Goal: Task Accomplishment & Management: Manage account settings

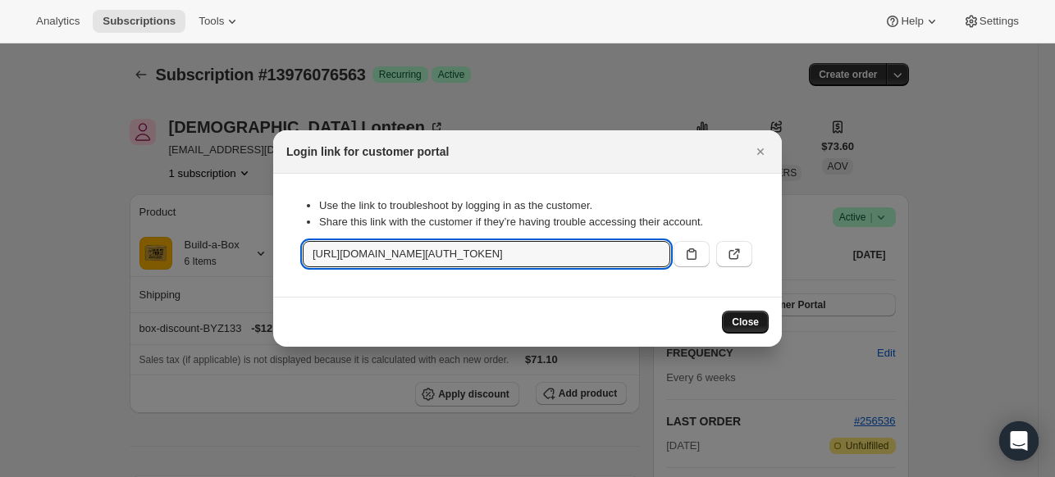
scroll to position [246, 0]
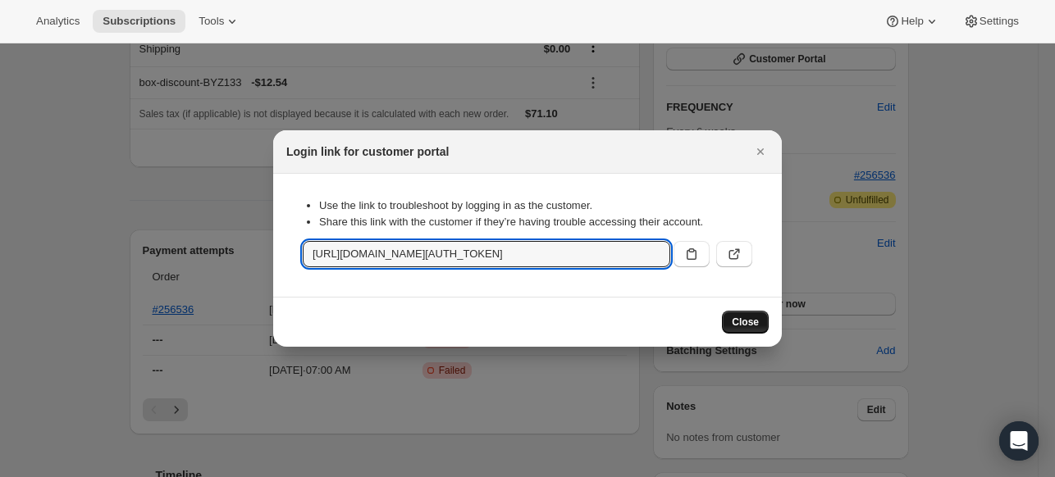
click at [740, 326] on span "Close" at bounding box center [745, 322] width 27 height 13
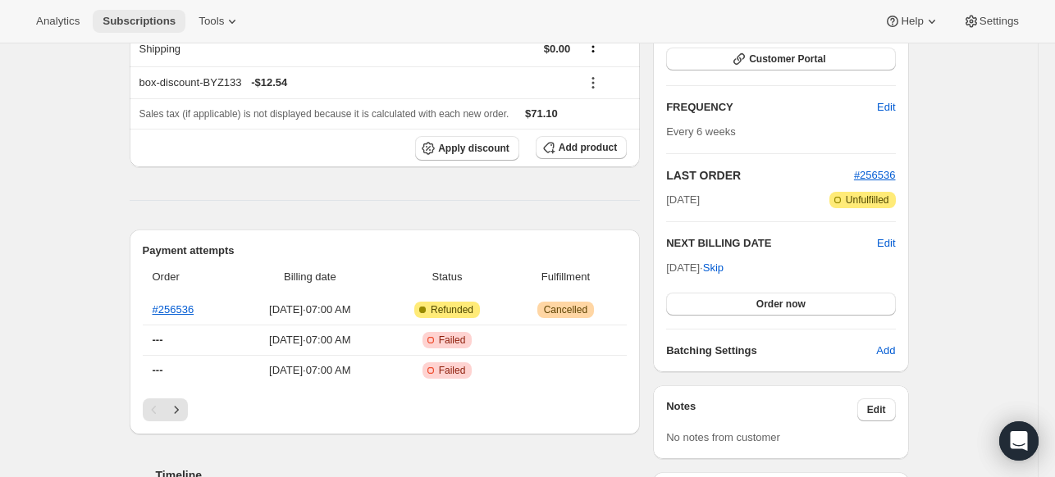
click at [151, 24] on span "Subscriptions" at bounding box center [139, 21] width 73 height 13
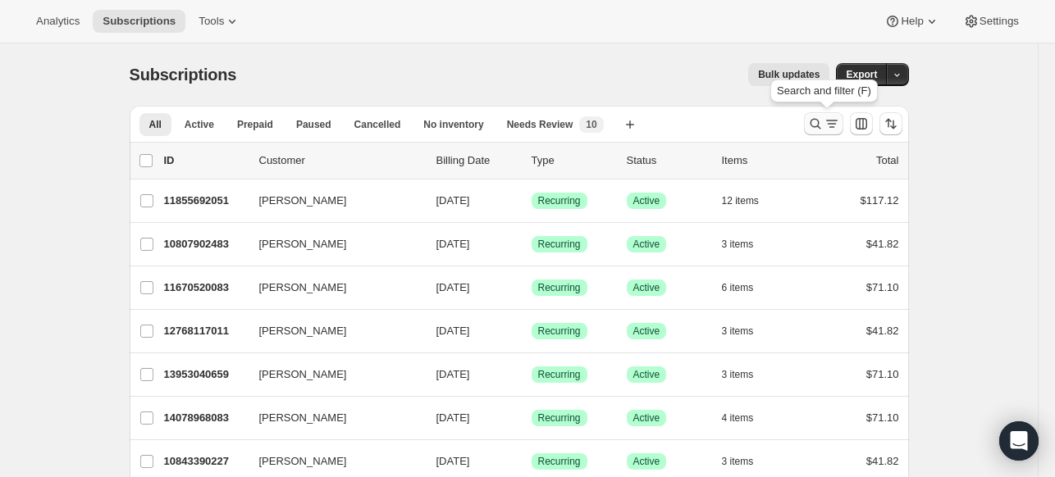
click at [814, 121] on icon "Search and filter results" at bounding box center [815, 124] width 11 height 11
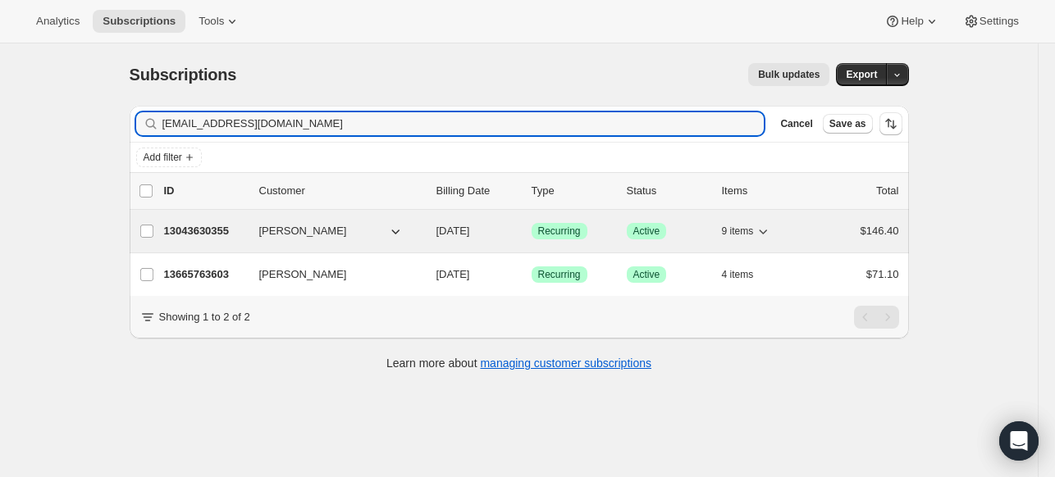
type input "[EMAIL_ADDRESS][DOMAIN_NAME]"
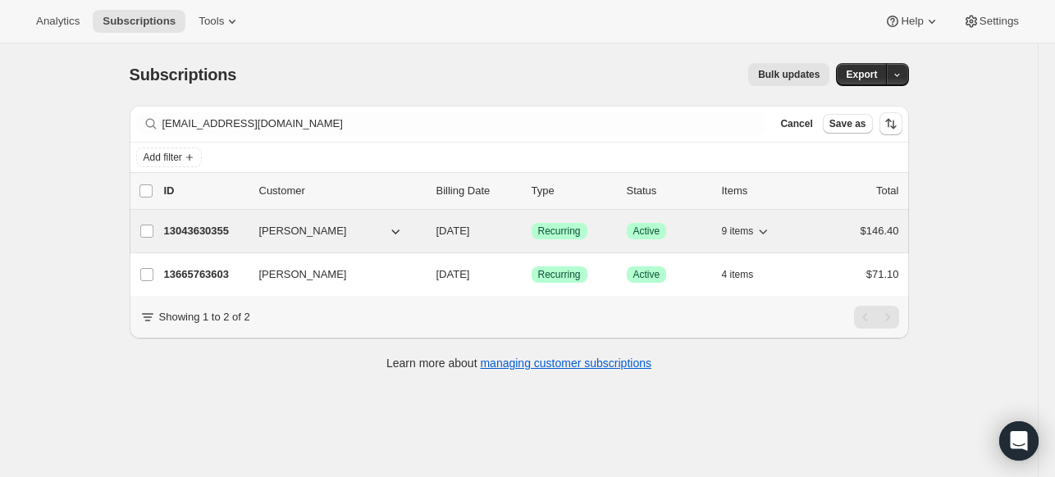
click at [203, 235] on p "13043630355" at bounding box center [205, 231] width 82 height 16
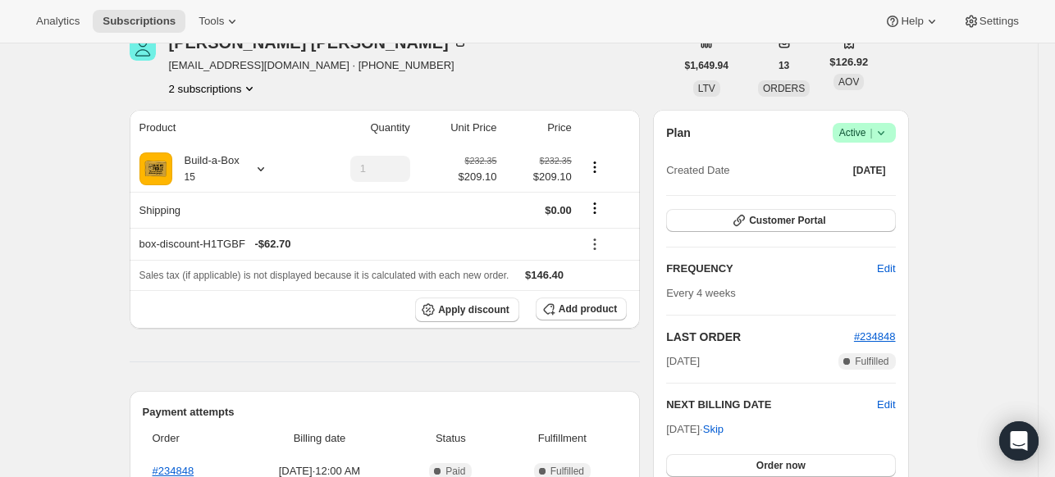
scroll to position [82, 0]
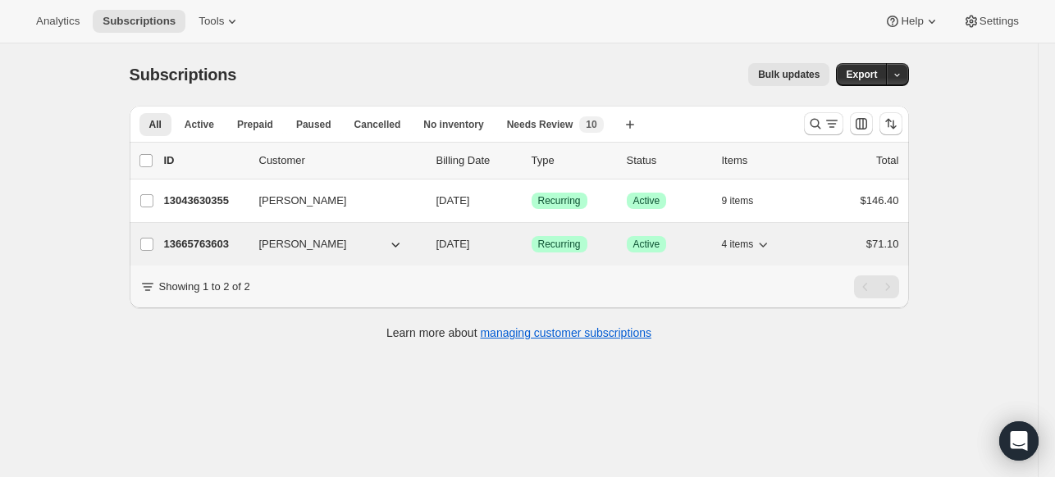
click at [177, 239] on p "13665763603" at bounding box center [205, 244] width 82 height 16
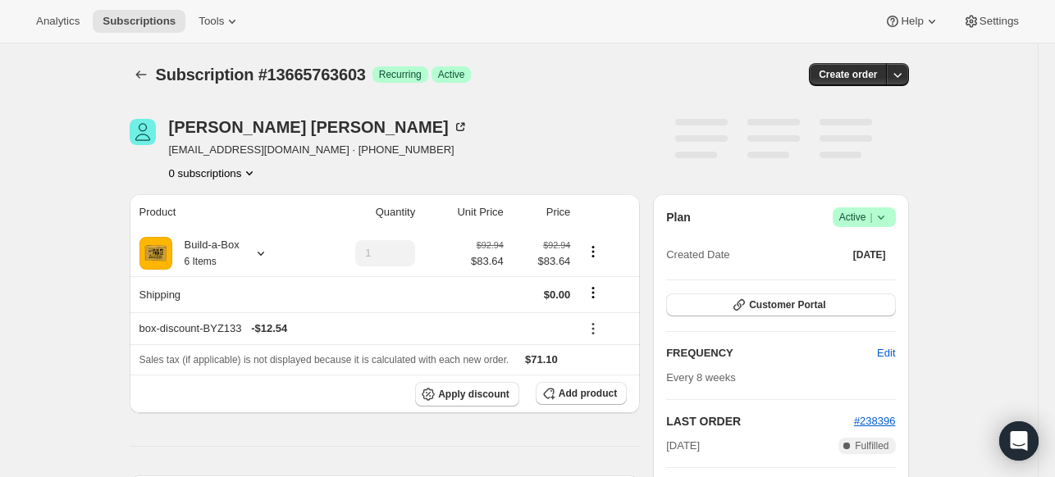
scroll to position [246, 0]
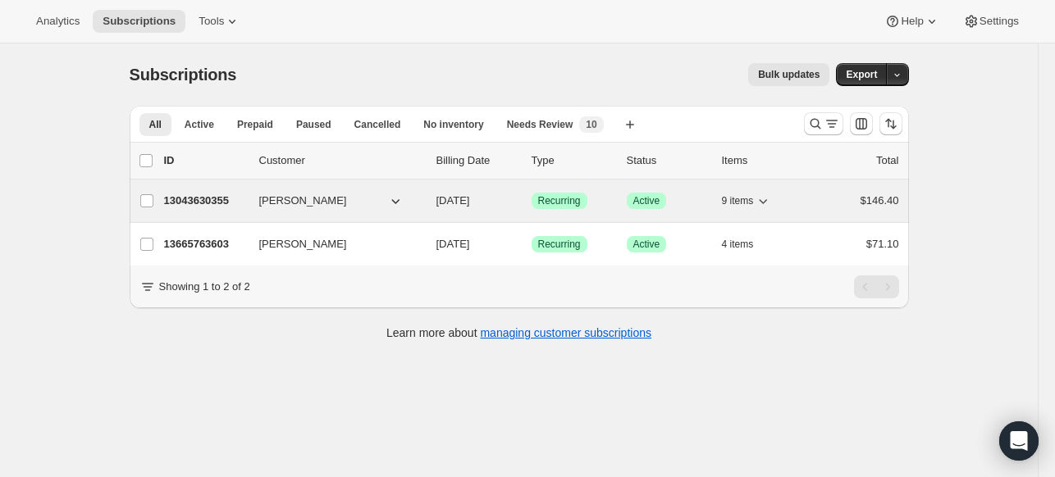
click at [211, 198] on p "13043630355" at bounding box center [205, 201] width 82 height 16
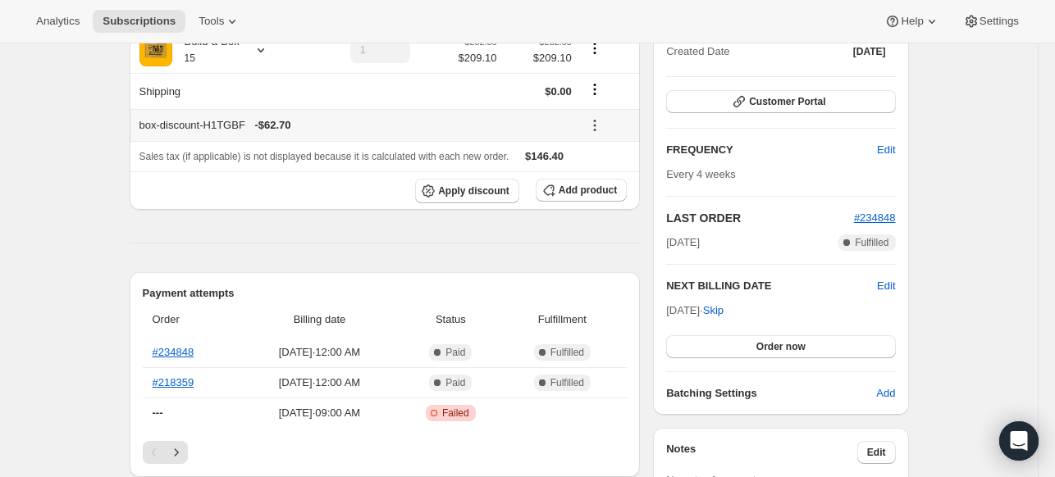
scroll to position [82, 0]
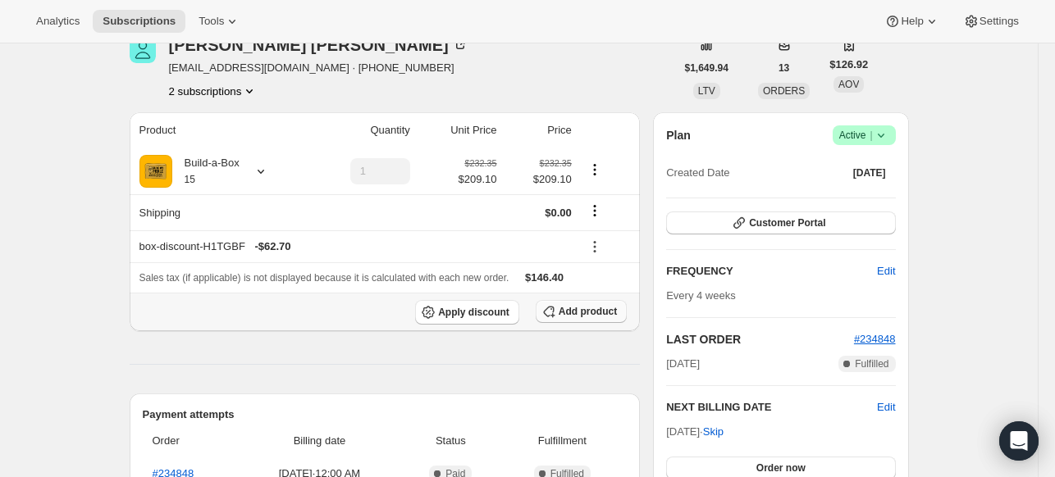
click at [554, 311] on icon "button" at bounding box center [548, 312] width 11 height 11
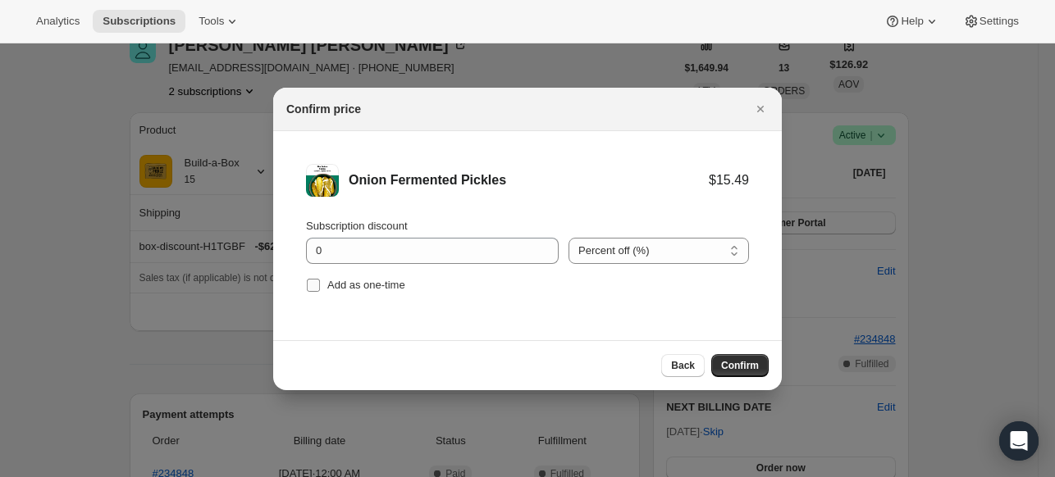
click at [312, 282] on input "Add as one-time" at bounding box center [313, 285] width 13 height 13
checkbox input "true"
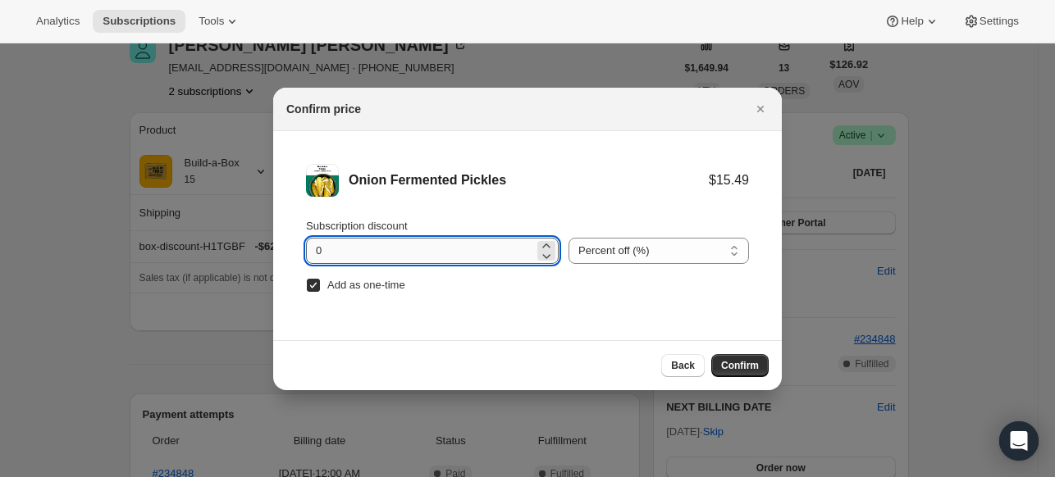
click at [334, 246] on input "0" at bounding box center [420, 251] width 228 height 26
click at [334, 245] on input "0" at bounding box center [420, 251] width 228 height 26
type input "100"
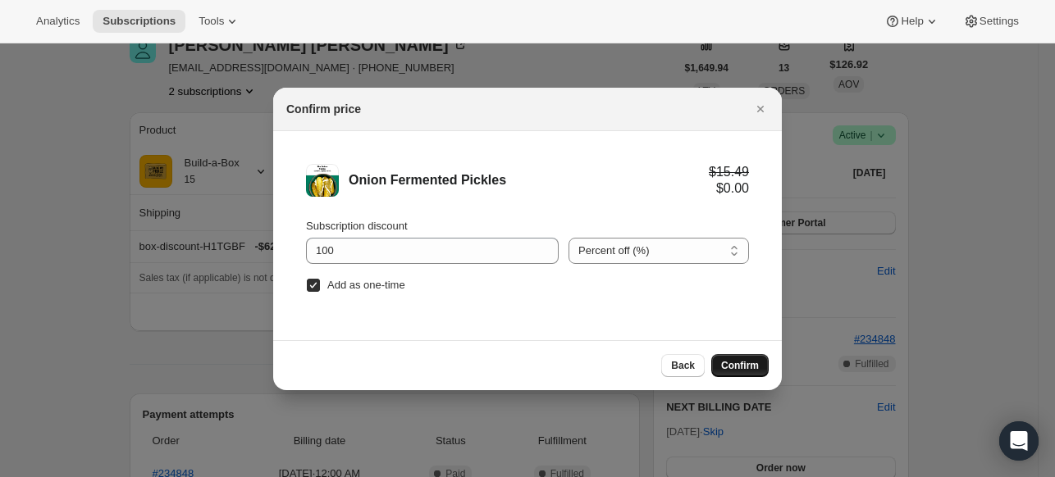
click at [730, 367] on span "Confirm" at bounding box center [740, 365] width 38 height 13
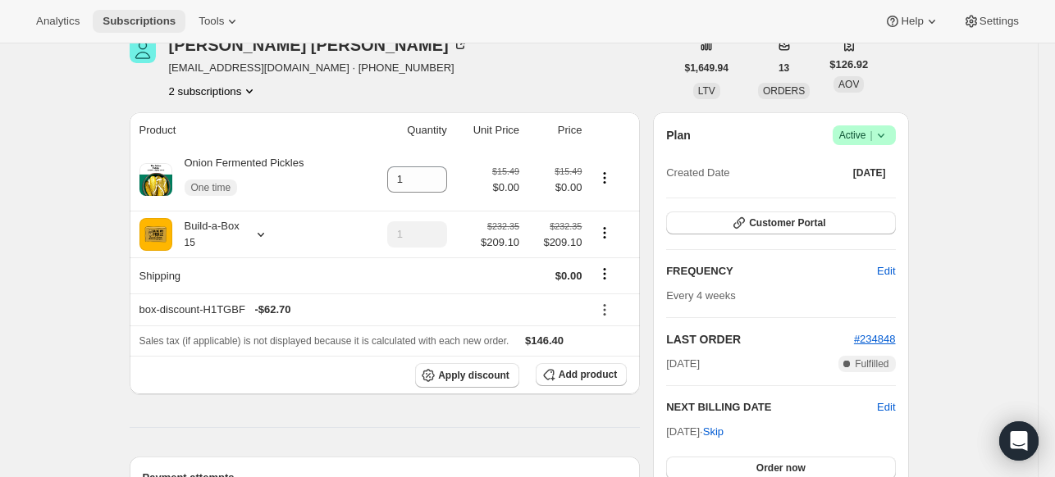
click at [125, 22] on span "Subscriptions" at bounding box center [139, 21] width 73 height 13
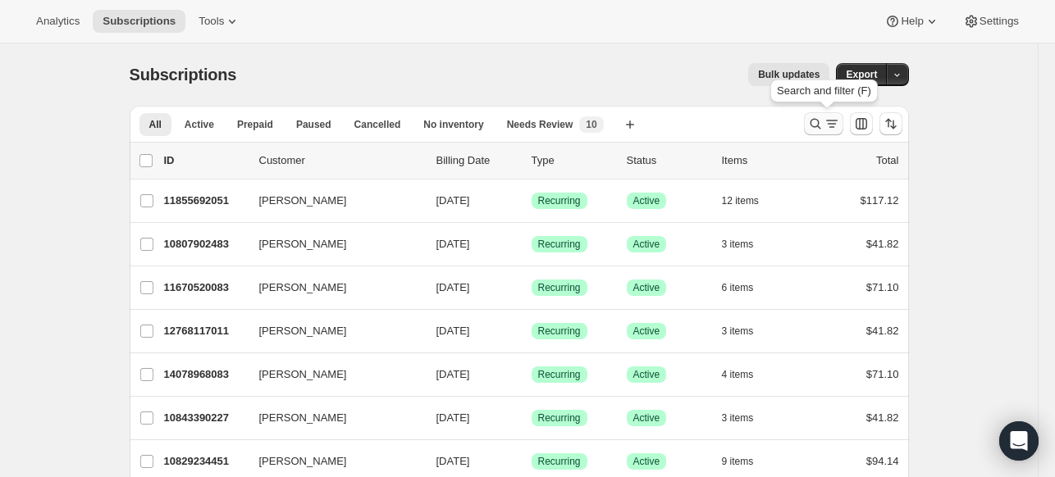
click at [815, 130] on icon "Search and filter results" at bounding box center [815, 124] width 16 height 16
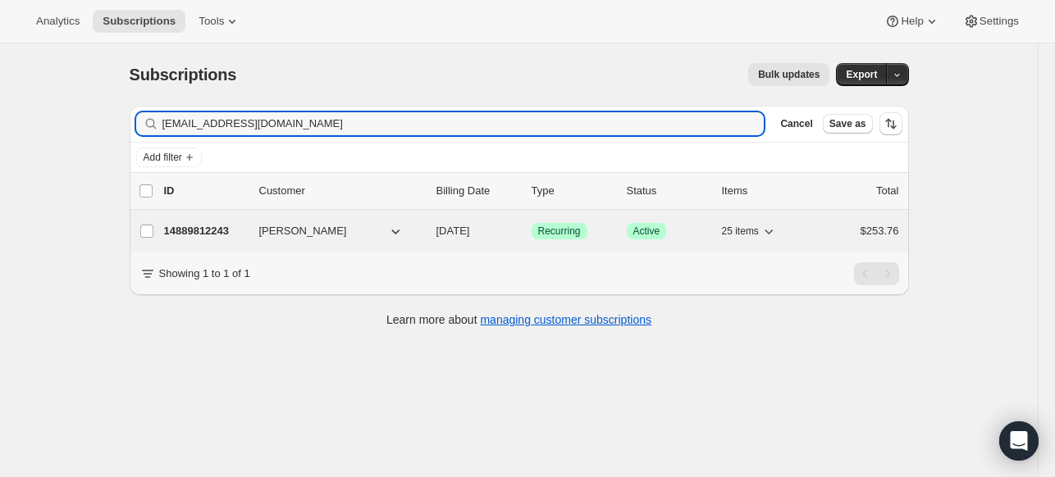
type input "[EMAIL_ADDRESS][DOMAIN_NAME]"
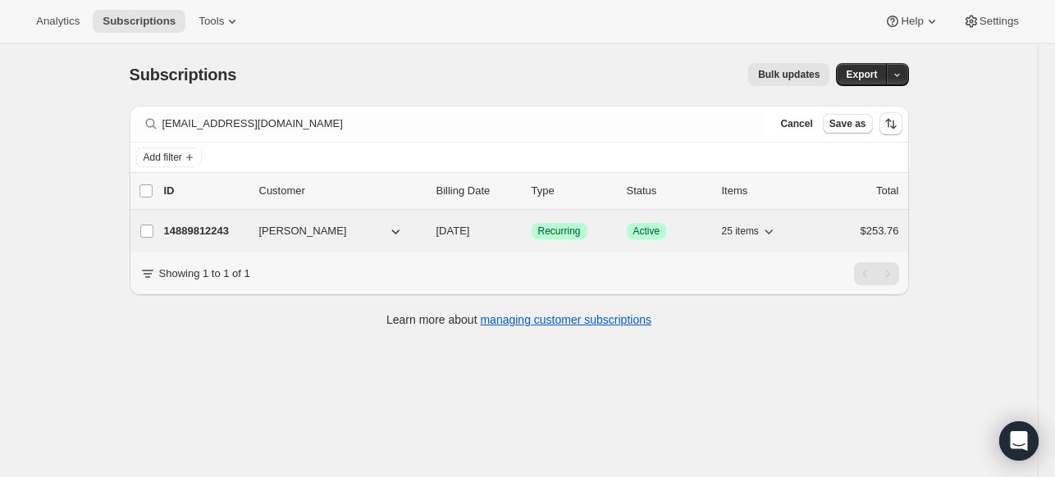
click at [185, 230] on p "14889812243" at bounding box center [205, 231] width 82 height 16
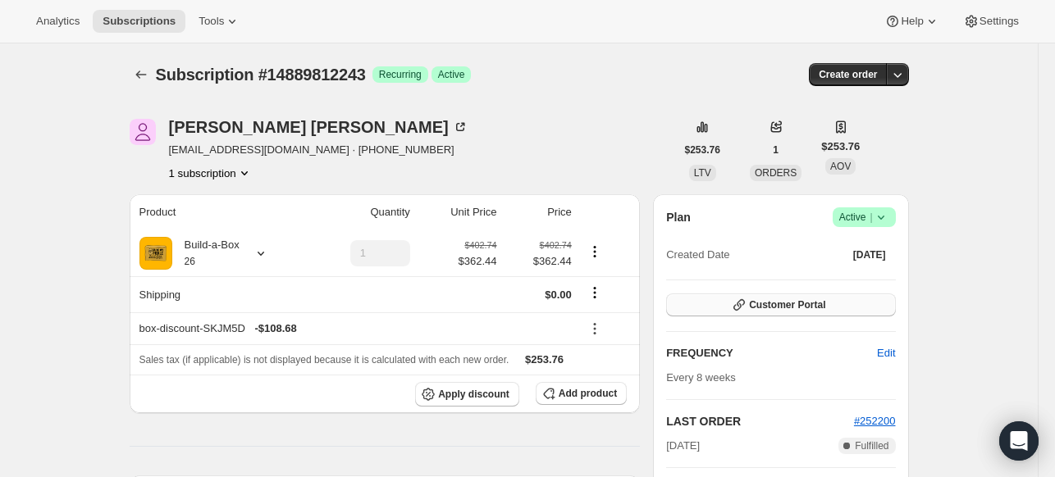
click at [849, 303] on button "Customer Portal" at bounding box center [780, 305] width 229 height 23
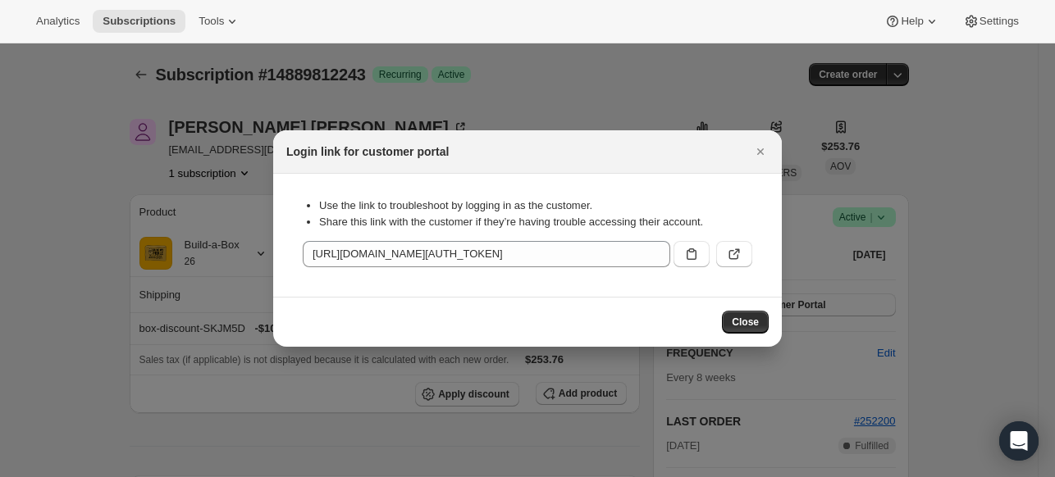
drag, startPoint x: 686, startPoint y: 279, endPoint x: 686, endPoint y: 291, distance: 12.3
click at [686, 291] on section "Use the link to troubleshoot by logging in as the customer. Share this link wit…" at bounding box center [527, 235] width 509 height 123
click at [696, 265] on button ":r1nb:" at bounding box center [691, 254] width 36 height 26
click at [759, 151] on icon "Close" at bounding box center [760, 151] width 7 height 7
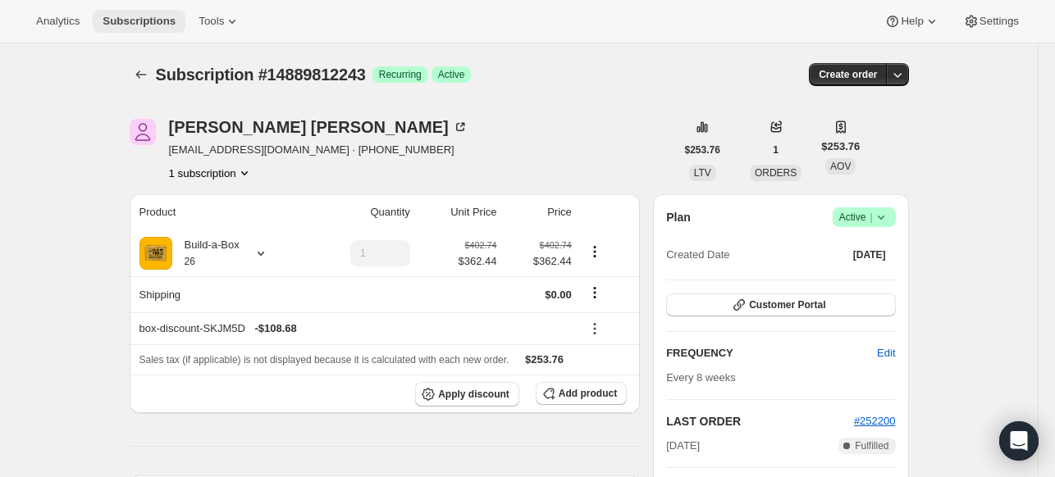
click at [116, 17] on span "Subscriptions" at bounding box center [139, 21] width 73 height 13
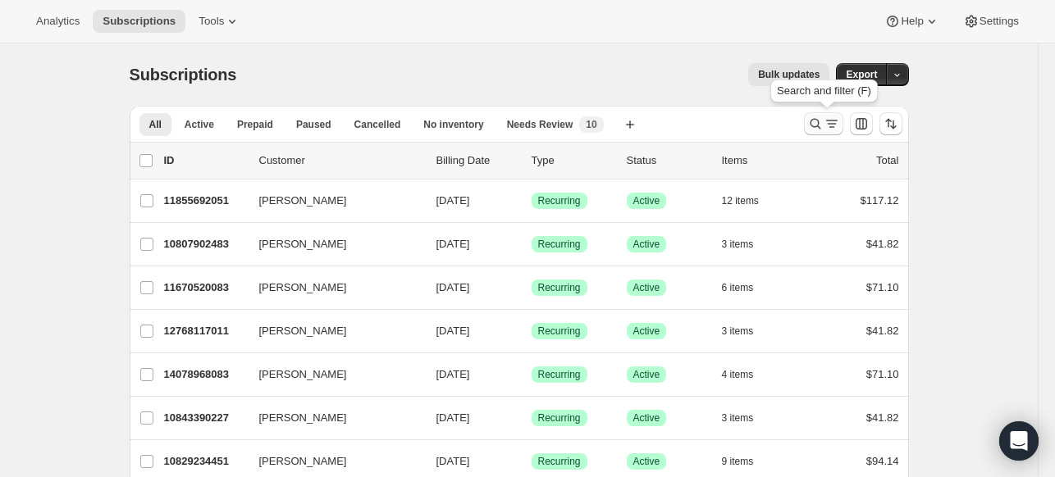
click at [813, 127] on icon "Search and filter results" at bounding box center [815, 124] width 16 height 16
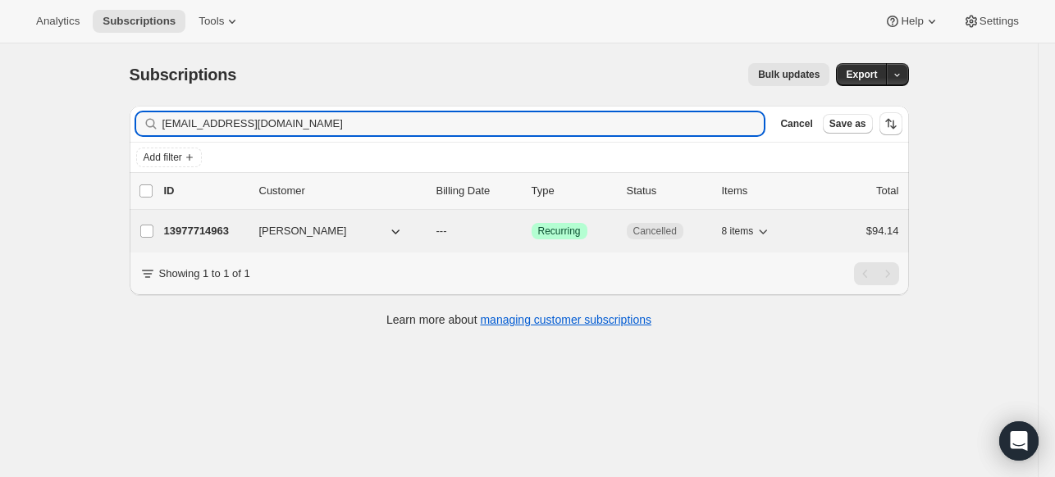
type input "[EMAIL_ADDRESS][DOMAIN_NAME]"
click at [206, 234] on p "13977714963" at bounding box center [205, 231] width 82 height 16
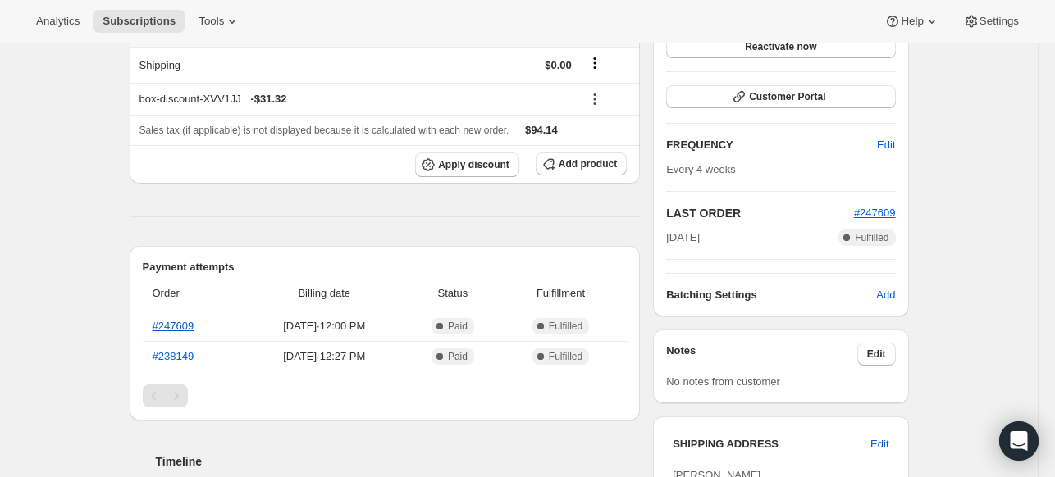
scroll to position [164, 0]
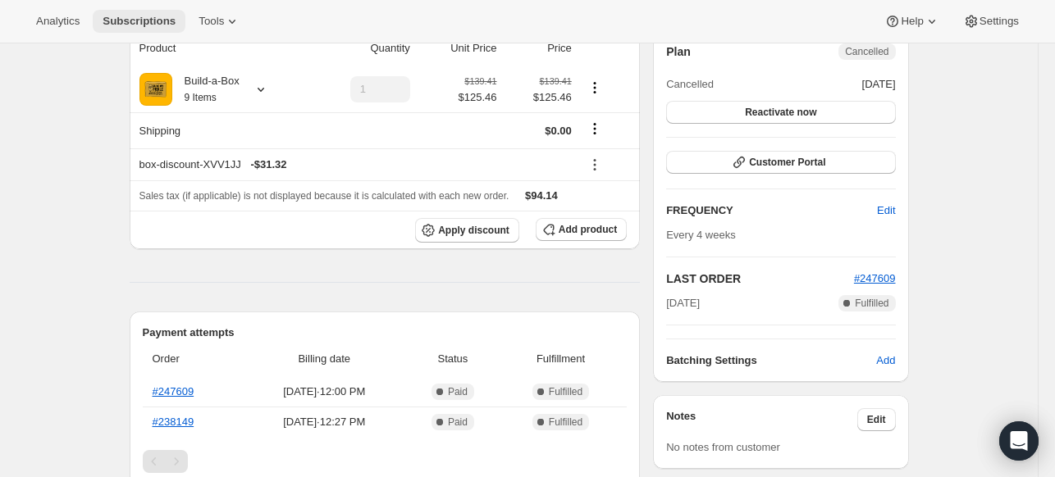
click at [176, 12] on button "Subscriptions" at bounding box center [139, 21] width 93 height 23
